Goal: Information Seeking & Learning: Check status

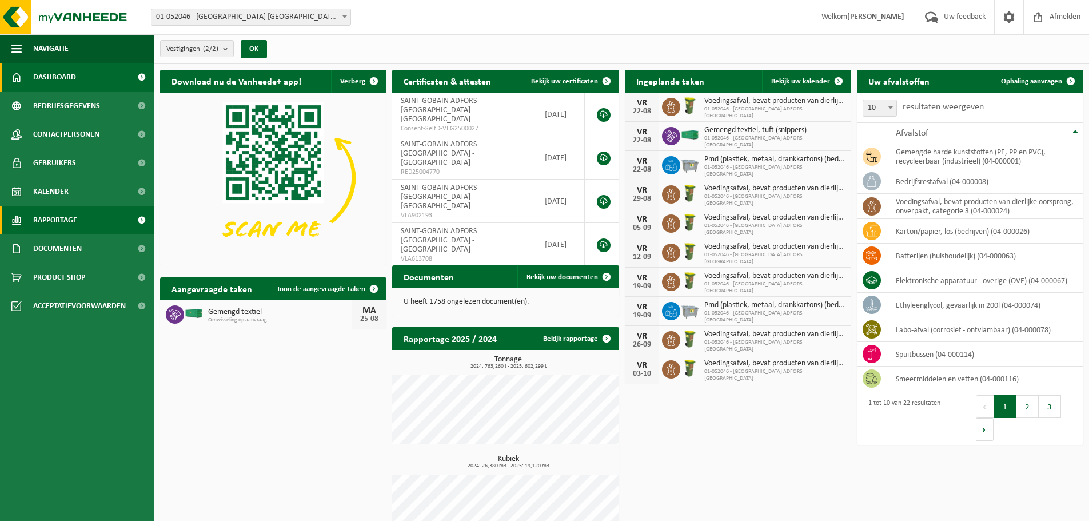
click at [62, 214] on span "Rapportage" at bounding box center [55, 220] width 44 height 29
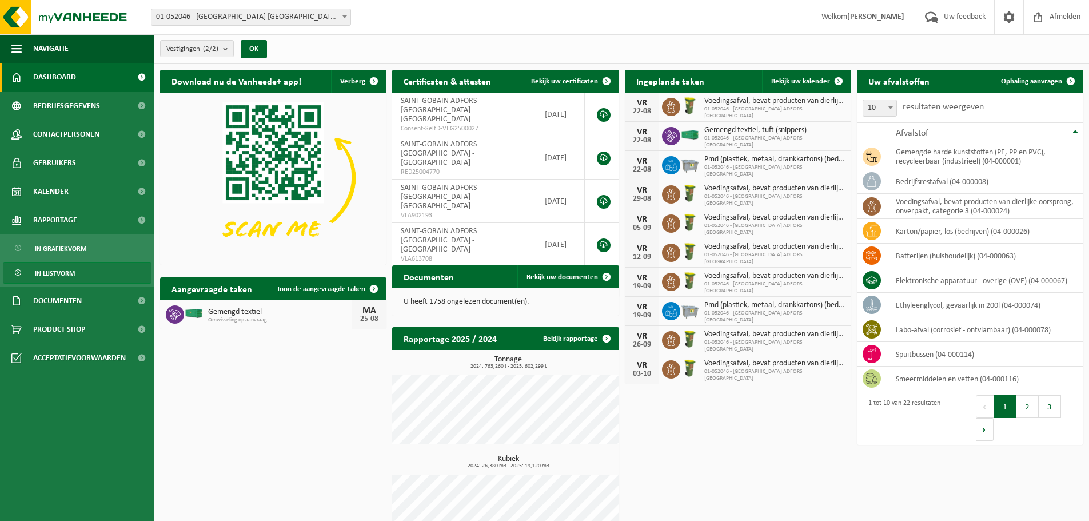
click at [59, 275] on span "In lijstvorm" at bounding box center [55, 273] width 40 height 22
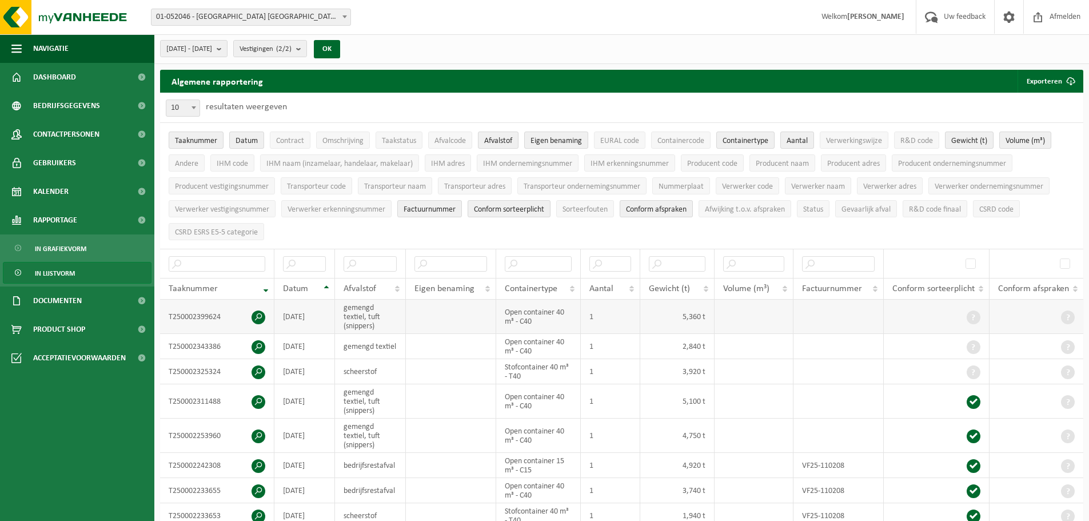
drag, startPoint x: 321, startPoint y: 313, endPoint x: 298, endPoint y: 311, distance: 23.5
click at [298, 311] on td "[DATE]" at bounding box center [304, 316] width 61 height 34
drag, startPoint x: 222, startPoint y: 313, endPoint x: 155, endPoint y: 315, distance: 66.9
click at [155, 315] on div "Algemene rapportering Exporteren Enkel mijn selectie Alle beschikbare kolommen …" at bounding box center [621, 343] width 934 height 546
copy div "Taaknummer Datum Afvalstof Eigen benaming Containertype Aantal Gewicht (t) Volu…"
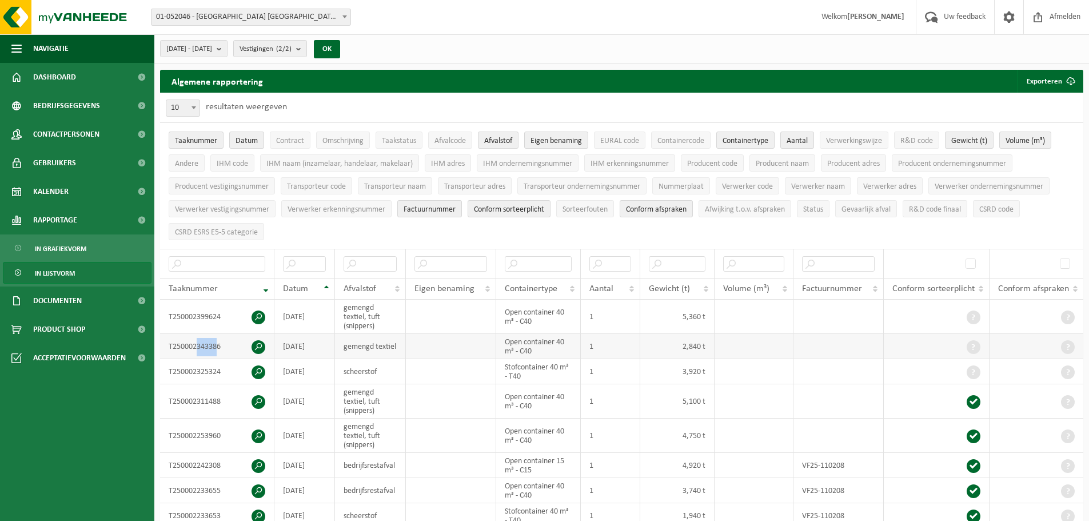
drag, startPoint x: 218, startPoint y: 346, endPoint x: 195, endPoint y: 345, distance: 23.5
click at [195, 345] on td "T250002343386" at bounding box center [217, 346] width 114 height 25
drag, startPoint x: 221, startPoint y: 342, endPoint x: 165, endPoint y: 335, distance: 56.4
click at [165, 335] on td "T250002343386" at bounding box center [217, 346] width 114 height 25
copy td "T250002343386"
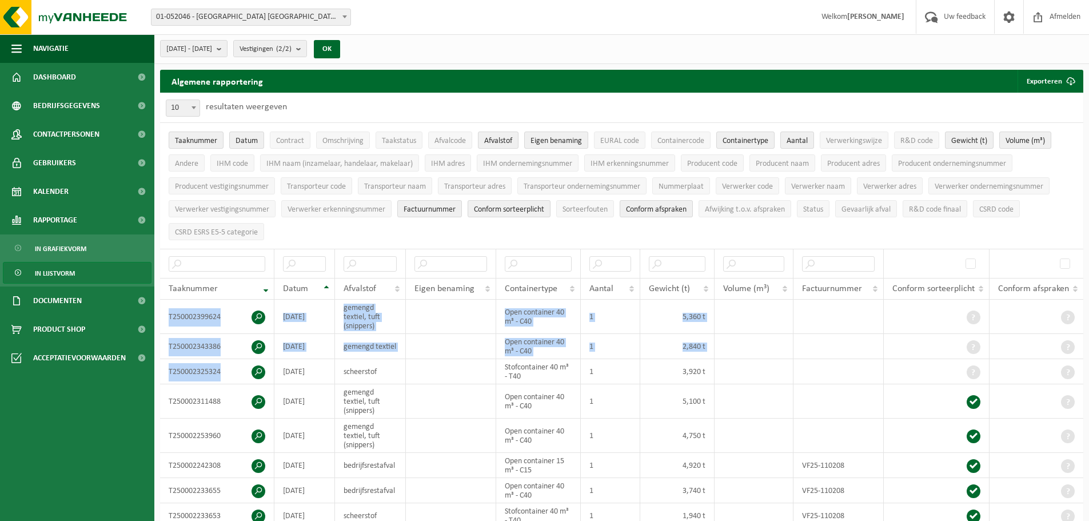
drag, startPoint x: 223, startPoint y: 370, endPoint x: 159, endPoint y: 370, distance: 63.4
click at [159, 370] on div "Algemene rapportering Exporteren Enkel mijn selectie Alle beschikbare kolommen …" at bounding box center [621, 343] width 934 height 546
click at [218, 362] on td "T250002325324" at bounding box center [217, 371] width 114 height 25
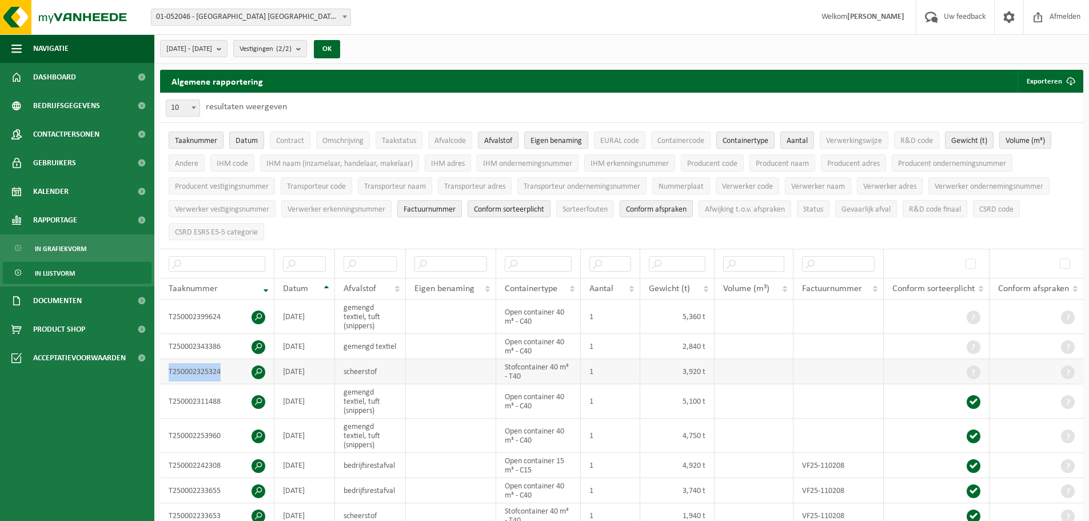
drag, startPoint x: 220, startPoint y: 367, endPoint x: 168, endPoint y: 368, distance: 52.0
click at [168, 368] on td "T250002325324" at bounding box center [217, 371] width 114 height 25
copy td "T250002325324"
drag, startPoint x: 225, startPoint y: 398, endPoint x: 162, endPoint y: 397, distance: 63.5
click at [162, 397] on td "T250002311488" at bounding box center [217, 401] width 114 height 34
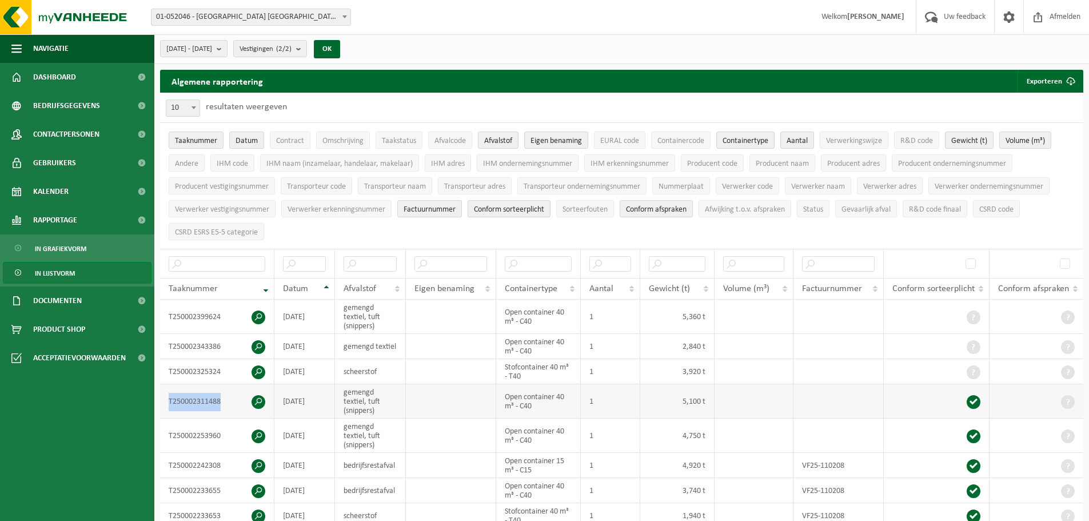
copy td "T250002311488"
click at [376, 261] on input "text" at bounding box center [369, 263] width 53 height 15
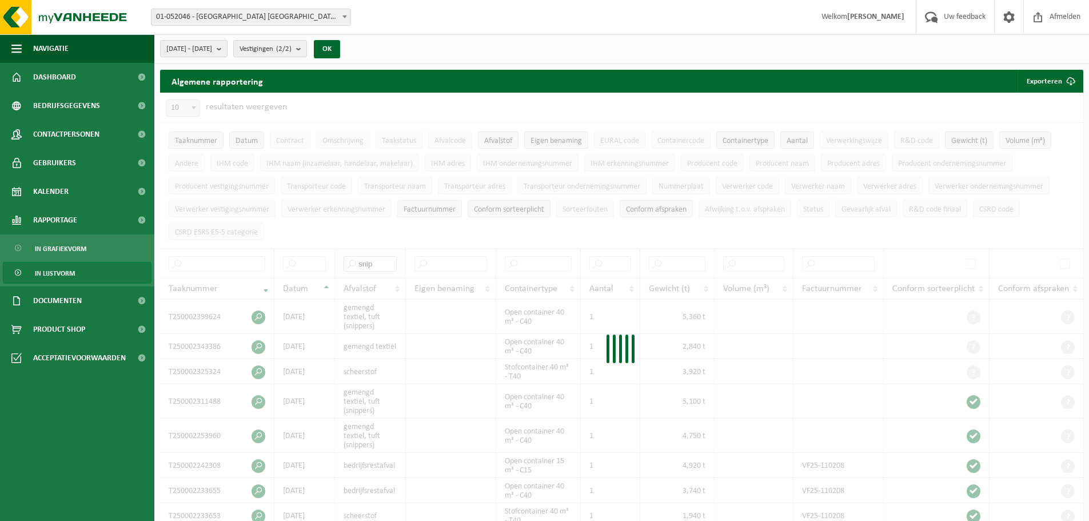
type input "snipp"
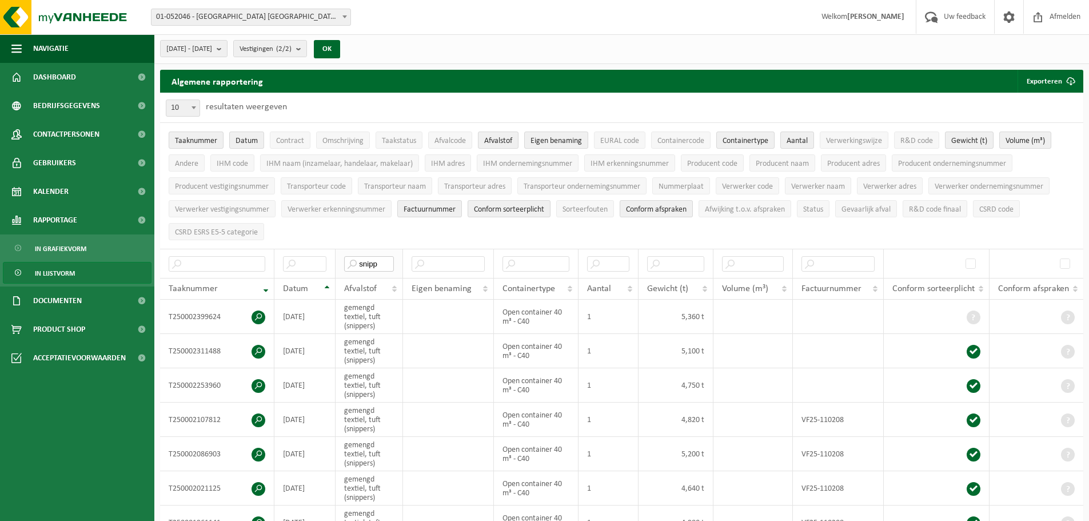
drag, startPoint x: 383, startPoint y: 258, endPoint x: 355, endPoint y: 257, distance: 28.0
click at [355, 257] on input "snipp" at bounding box center [369, 263] width 50 height 15
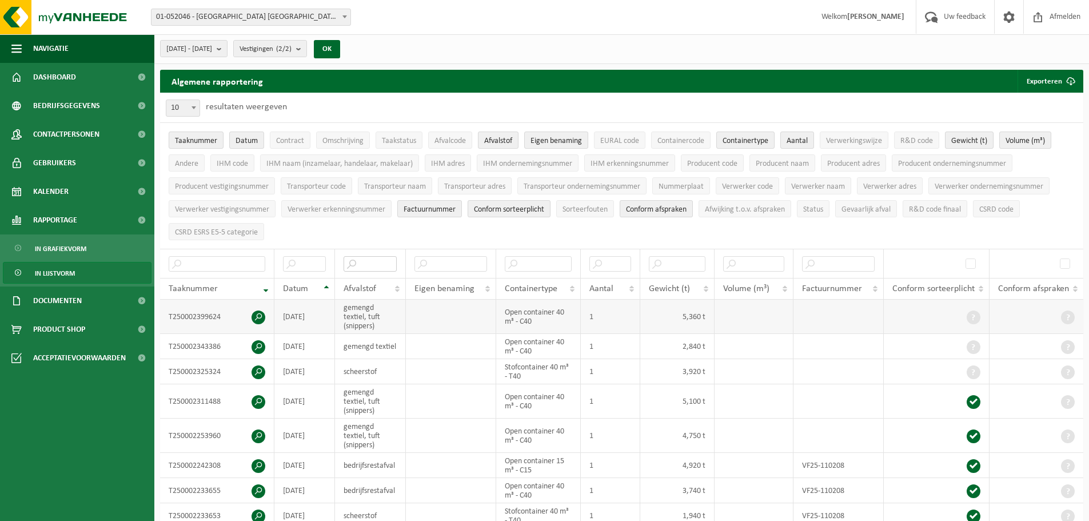
scroll to position [229, 0]
